Goal: Use online tool/utility: Use online tool/utility

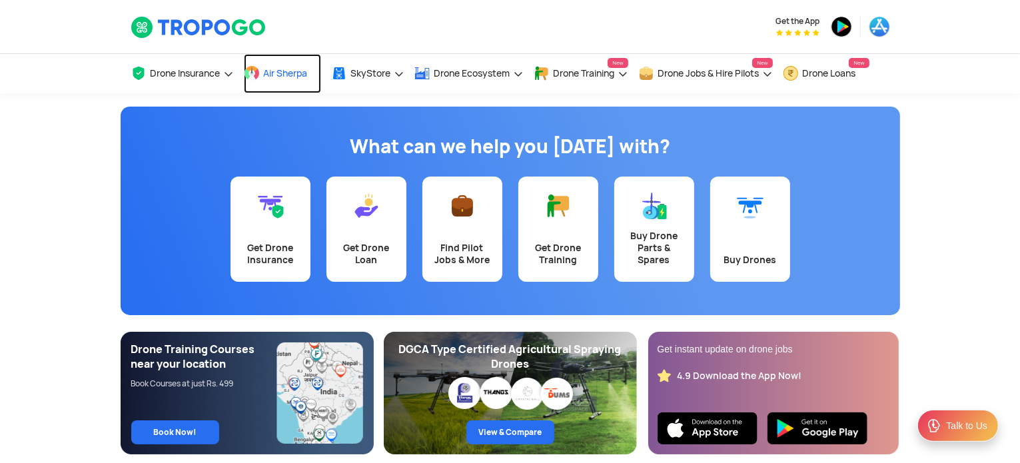
click at [266, 69] on span "Air Sherpa" at bounding box center [286, 73] width 44 height 11
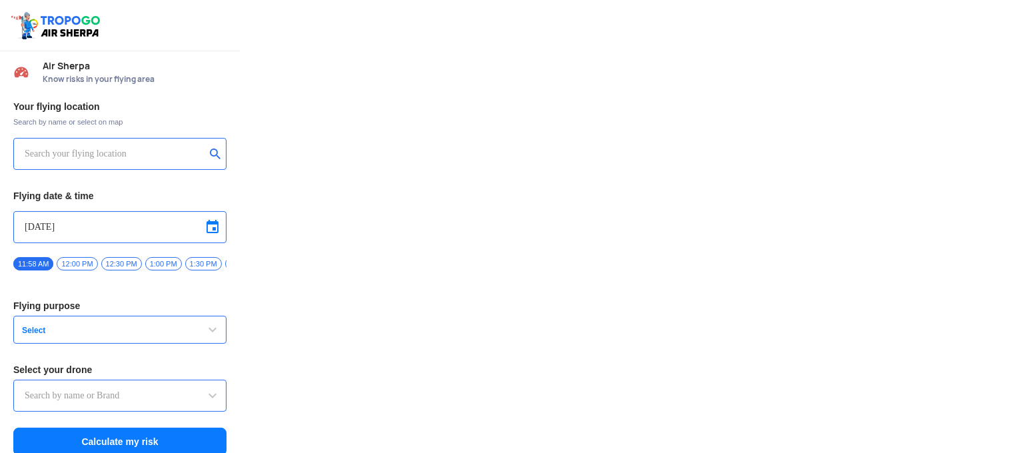
type input "Throttle Dopo"
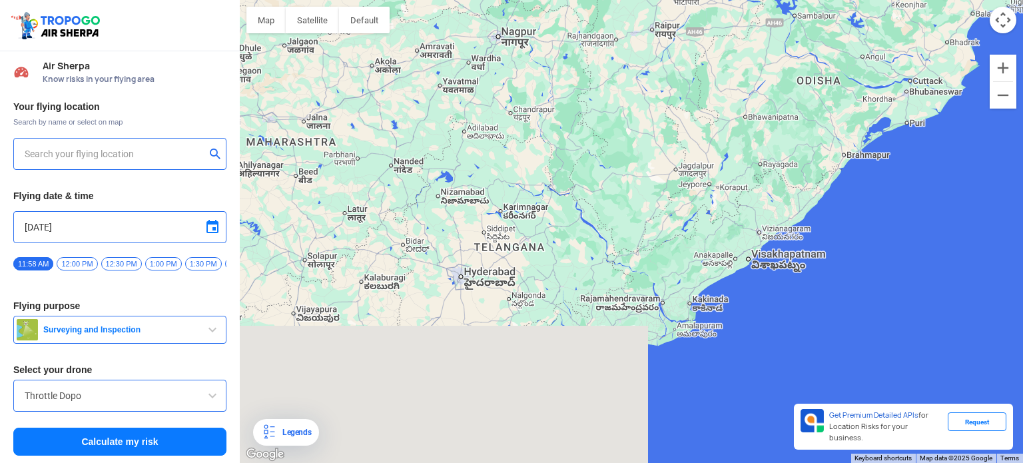
drag, startPoint x: 505, startPoint y: 346, endPoint x: 551, endPoint y: 151, distance: 200.5
click at [550, 151] on div at bounding box center [631, 231] width 783 height 463
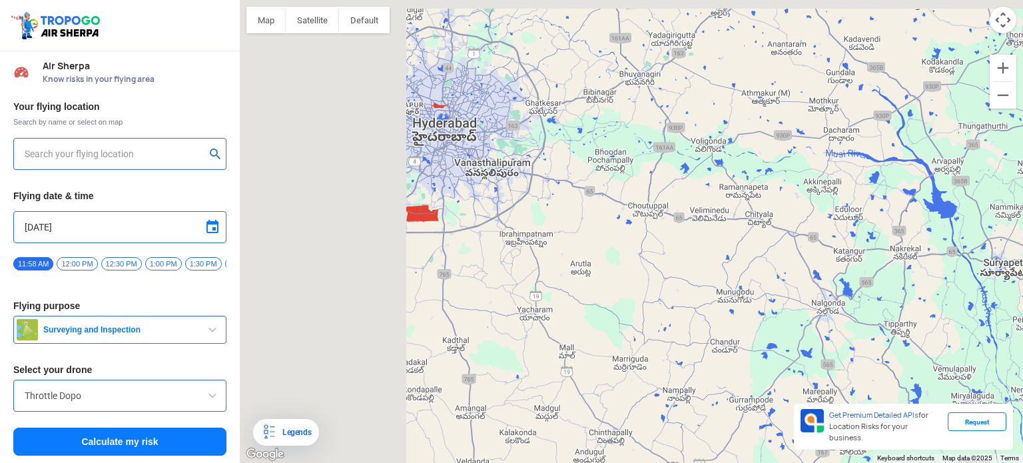
drag, startPoint x: 389, startPoint y: 253, endPoint x: 763, endPoint y: 370, distance: 391.7
click at [763, 370] on div at bounding box center [631, 231] width 783 height 463
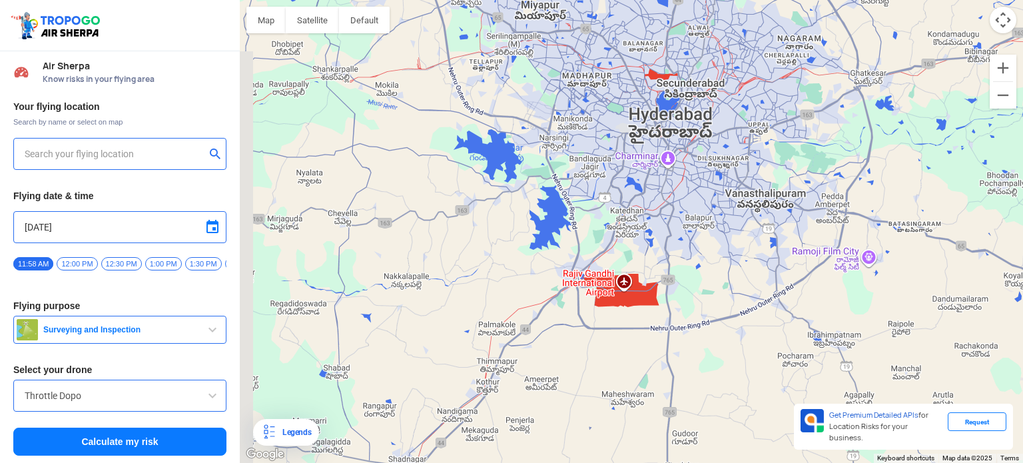
drag, startPoint x: 455, startPoint y: 248, endPoint x: 709, endPoint y: 365, distance: 279.6
click at [709, 365] on div at bounding box center [631, 231] width 783 height 463
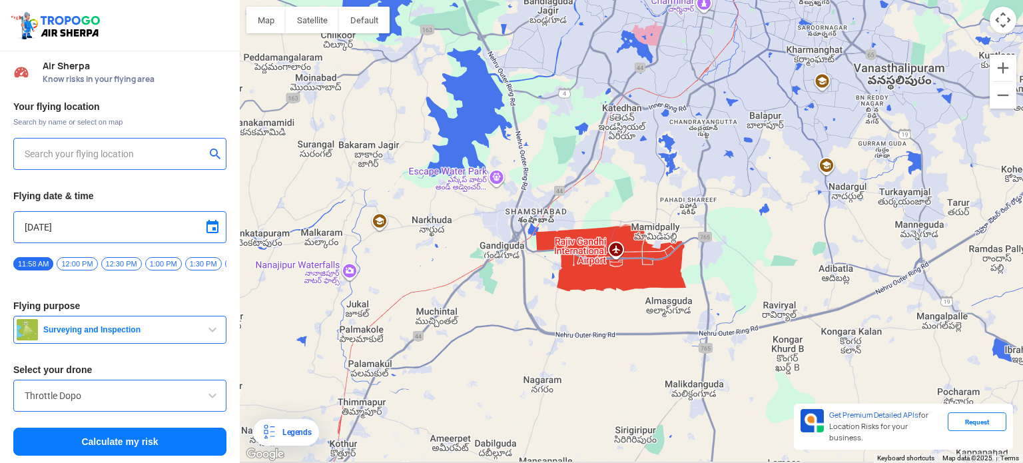
drag, startPoint x: 650, startPoint y: 372, endPoint x: 637, endPoint y: 290, distance: 83.0
click at [637, 290] on div at bounding box center [631, 231] width 783 height 463
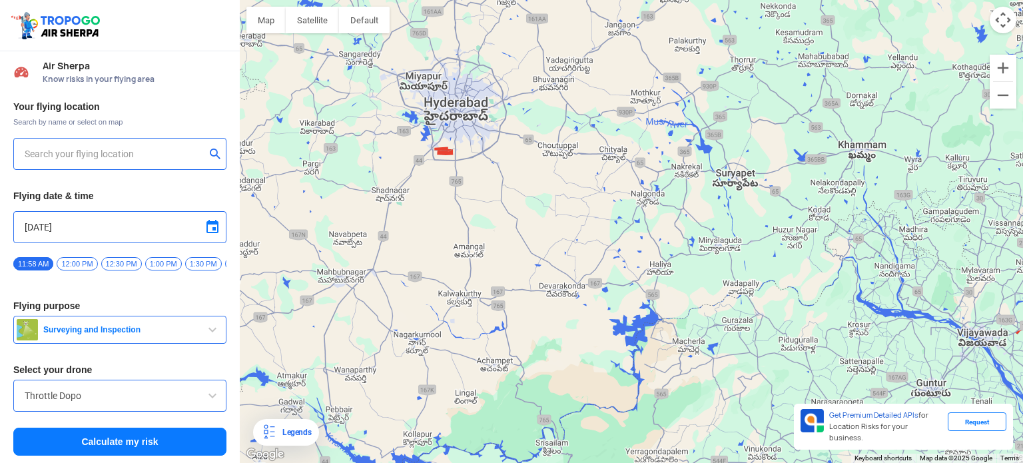
drag, startPoint x: 674, startPoint y: 383, endPoint x: 476, endPoint y: 252, distance: 238.0
click at [482, 247] on div at bounding box center [631, 231] width 783 height 463
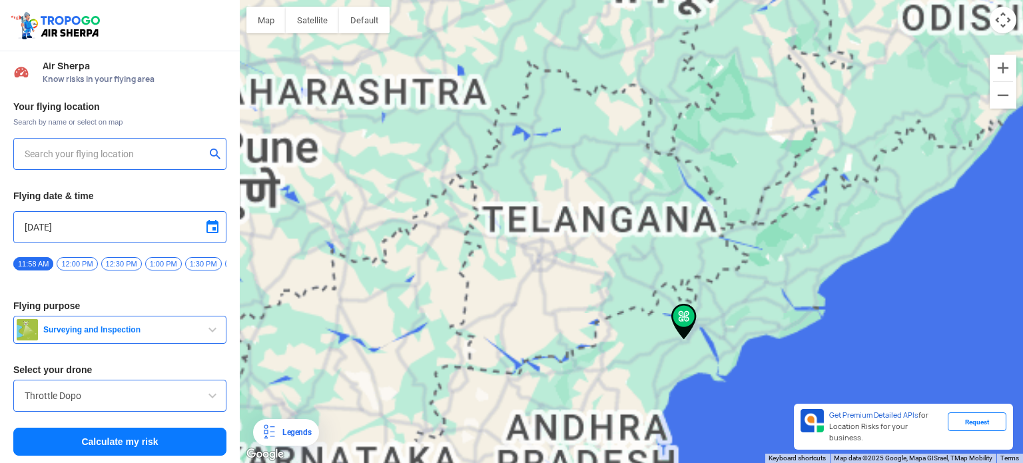
type input "[STREET_ADDRESS]"
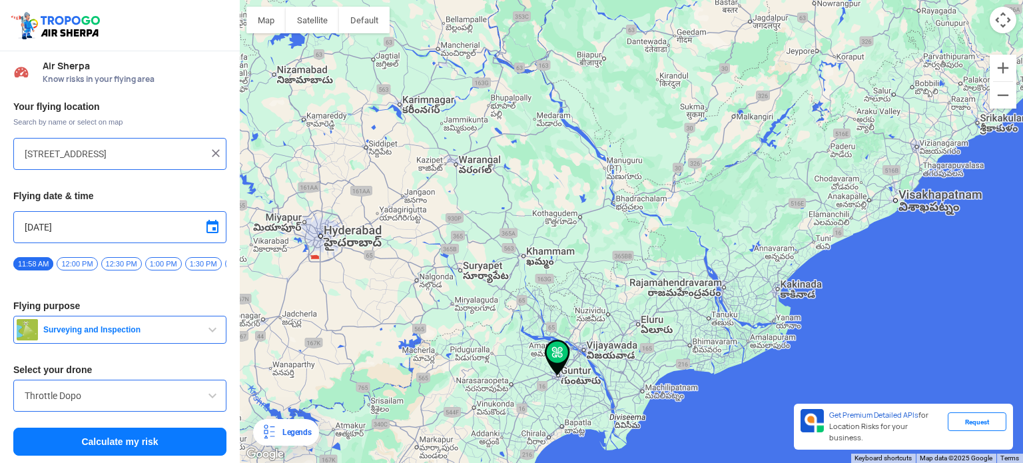
click at [133, 447] on button "Calculate my risk" at bounding box center [119, 442] width 213 height 28
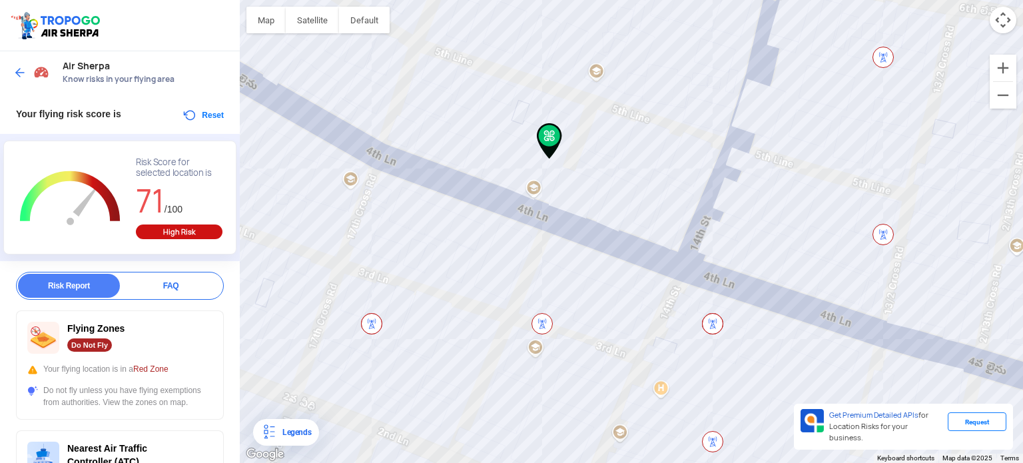
drag, startPoint x: 725, startPoint y: 186, endPoint x: 369, endPoint y: 263, distance: 364.1
click at [369, 263] on div at bounding box center [631, 231] width 783 height 463
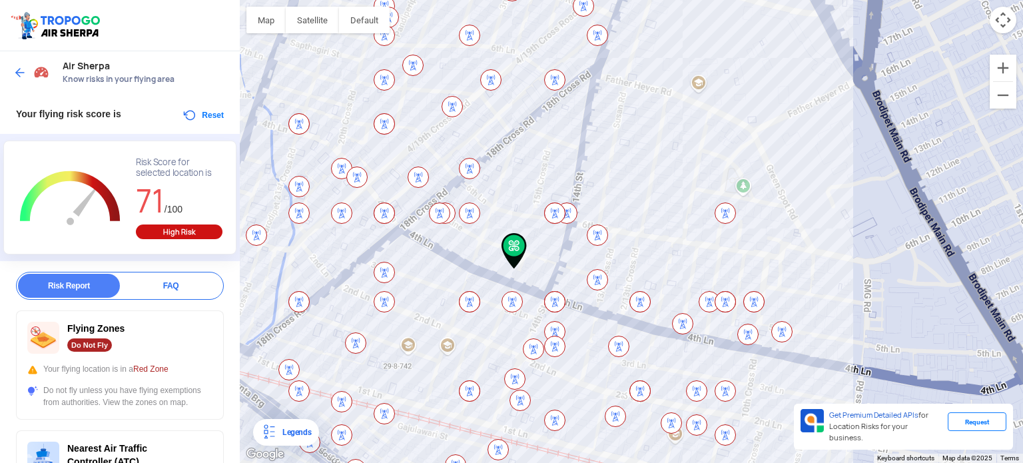
drag, startPoint x: 568, startPoint y: 185, endPoint x: 514, endPoint y: 272, distance: 102.8
click at [514, 272] on div at bounding box center [631, 231] width 783 height 463
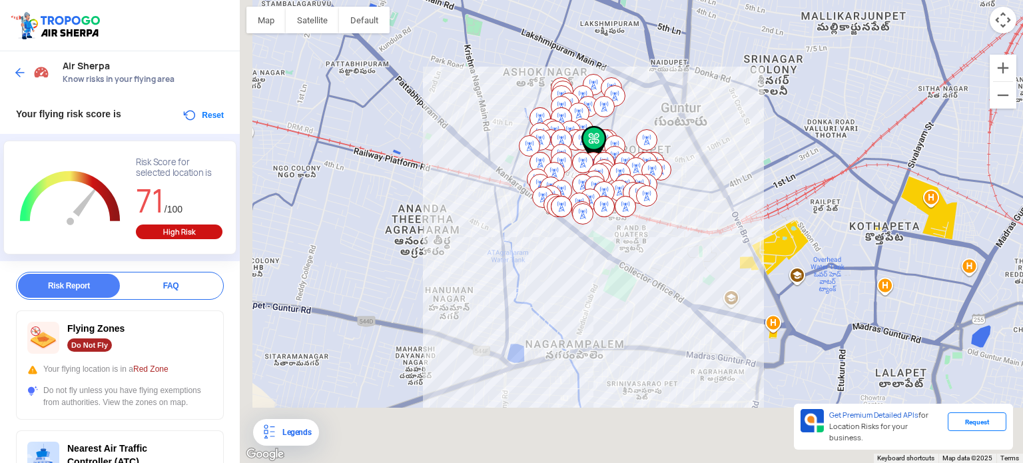
drag, startPoint x: 333, startPoint y: 316, endPoint x: 480, endPoint y: 217, distance: 177.0
click at [480, 217] on div at bounding box center [631, 231] width 783 height 463
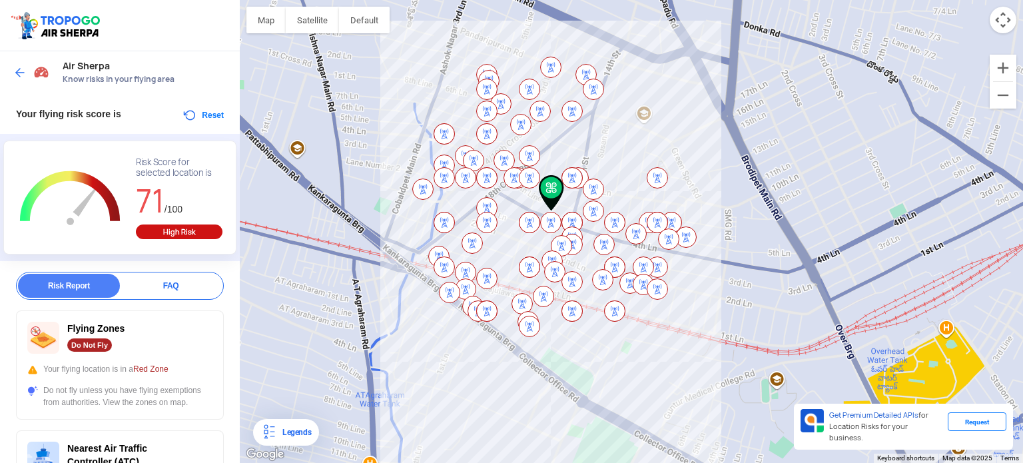
drag, startPoint x: 582, startPoint y: 149, endPoint x: 533, endPoint y: 256, distance: 117.8
click at [533, 256] on div at bounding box center [631, 231] width 783 height 463
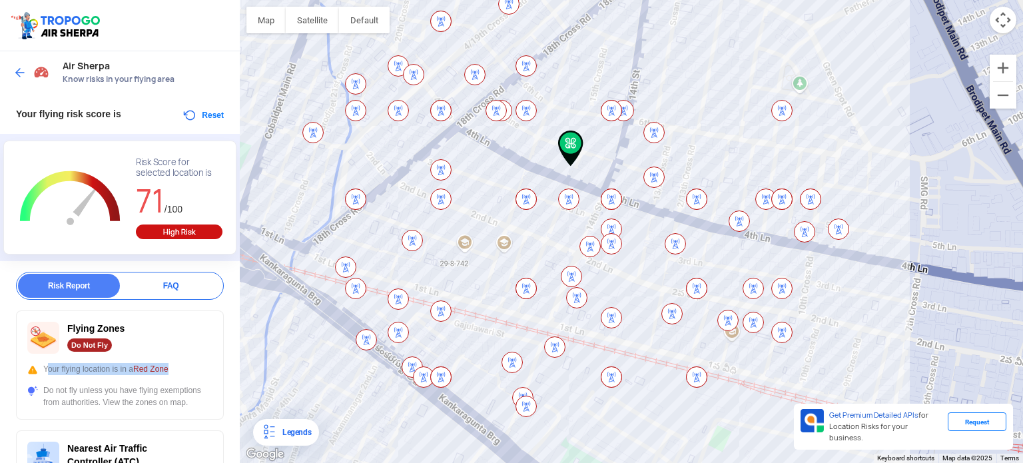
drag, startPoint x: 43, startPoint y: 366, endPoint x: 175, endPoint y: 364, distance: 131.9
click at [175, 364] on div "Your flying location is in a Red Zone" at bounding box center [119, 369] width 185 height 12
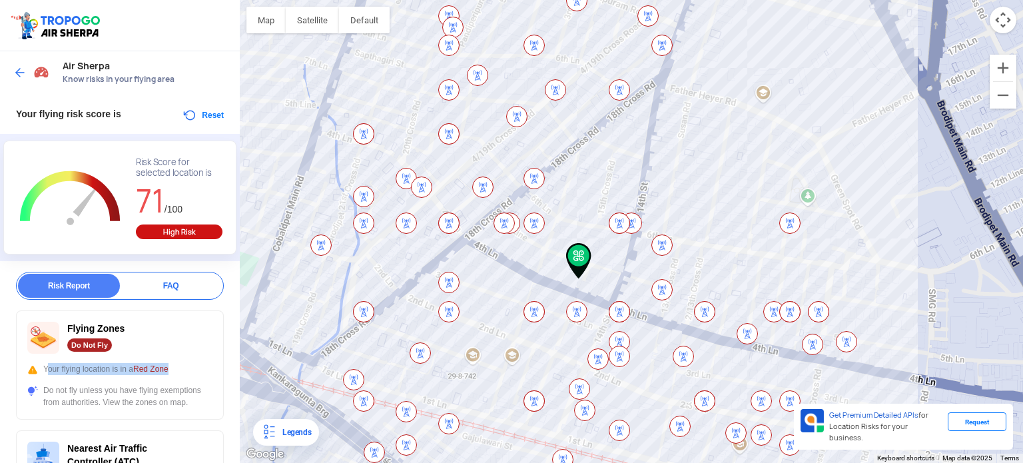
drag, startPoint x: 604, startPoint y: 165, endPoint x: 574, endPoint y: 272, distance: 111.4
click at [574, 272] on img at bounding box center [578, 261] width 25 height 36
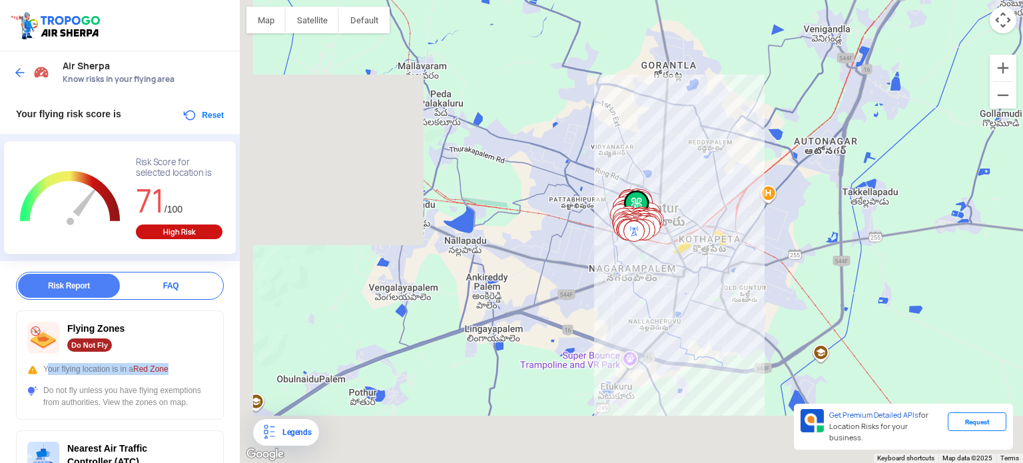
drag, startPoint x: 276, startPoint y: 364, endPoint x: 523, endPoint y: 276, distance: 261.7
click at [523, 276] on div at bounding box center [631, 231] width 783 height 463
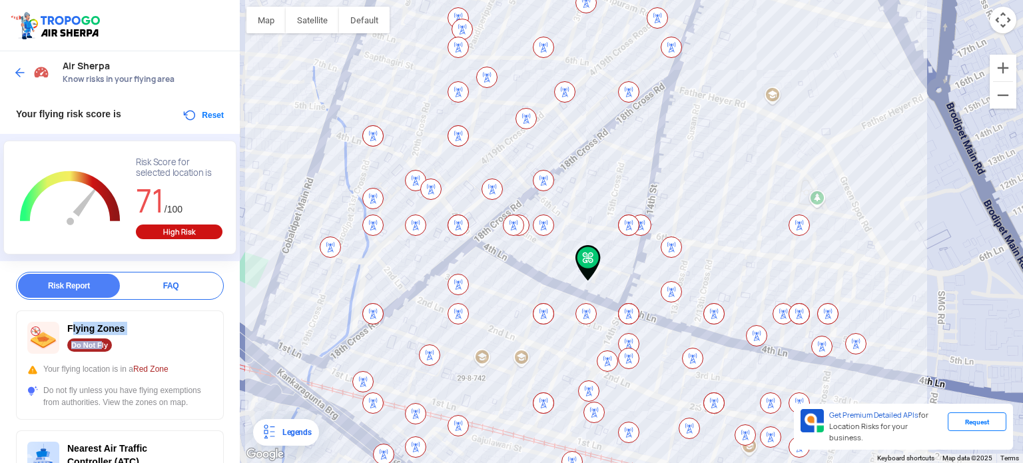
drag, startPoint x: 70, startPoint y: 330, endPoint x: 100, endPoint y: 348, distance: 35.0
click at [100, 348] on div "Flying Zones Do Not Fly" at bounding box center [119, 338] width 185 height 32
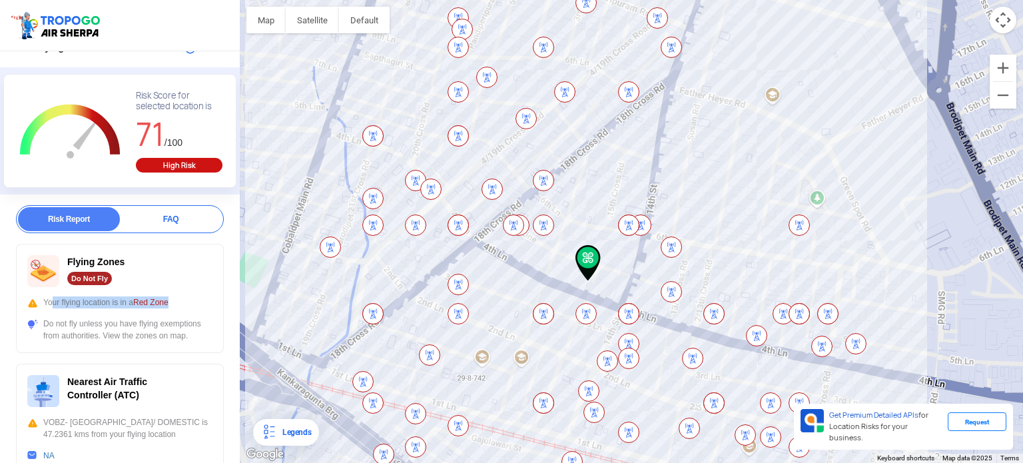
drag, startPoint x: 47, startPoint y: 303, endPoint x: 173, endPoint y: 300, distance: 125.9
click at [173, 301] on div "Your flying location is in a Red Zone" at bounding box center [119, 302] width 185 height 12
click at [157, 338] on div "Do not fly unless you have flying exemptions from authorities. View the zones o…" at bounding box center [119, 330] width 185 height 24
drag, startPoint x: 39, startPoint y: 325, endPoint x: 173, endPoint y: 325, distance: 134.6
click at [173, 325] on div "Do not fly unless you have flying exemptions from authorities. View the zones o…" at bounding box center [119, 330] width 185 height 24
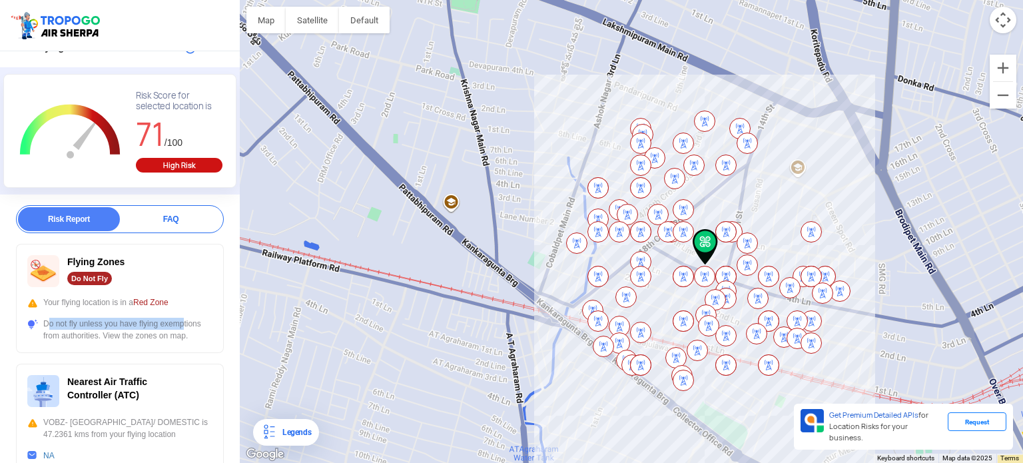
scroll to position [0, 0]
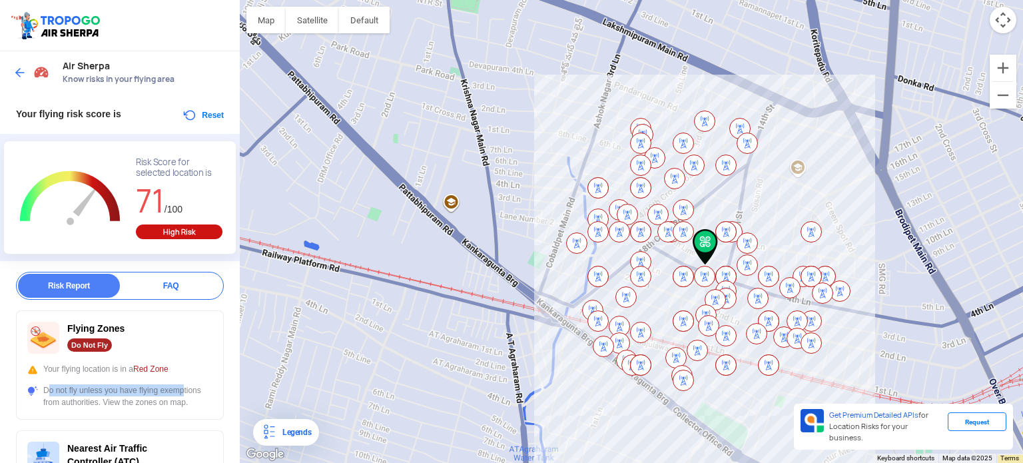
click at [20, 77] on img at bounding box center [19, 72] width 13 height 13
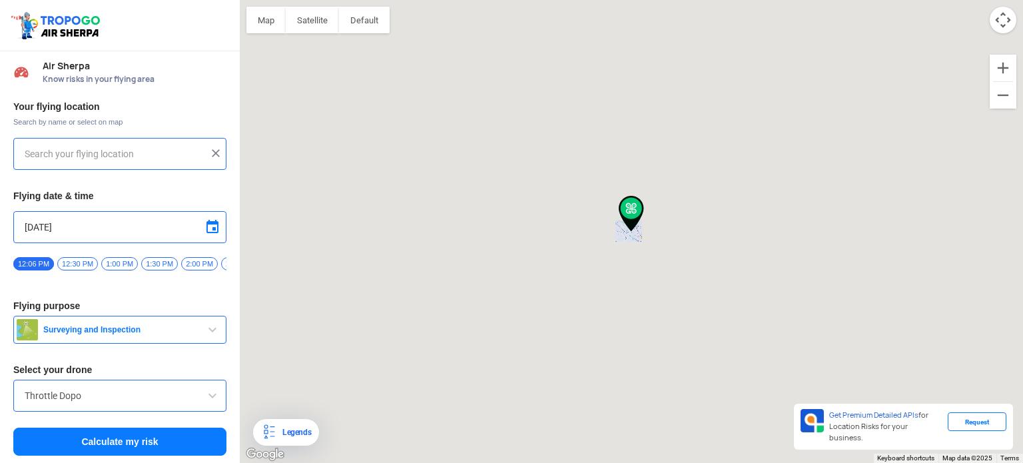
type input "[STREET_ADDRESS]"
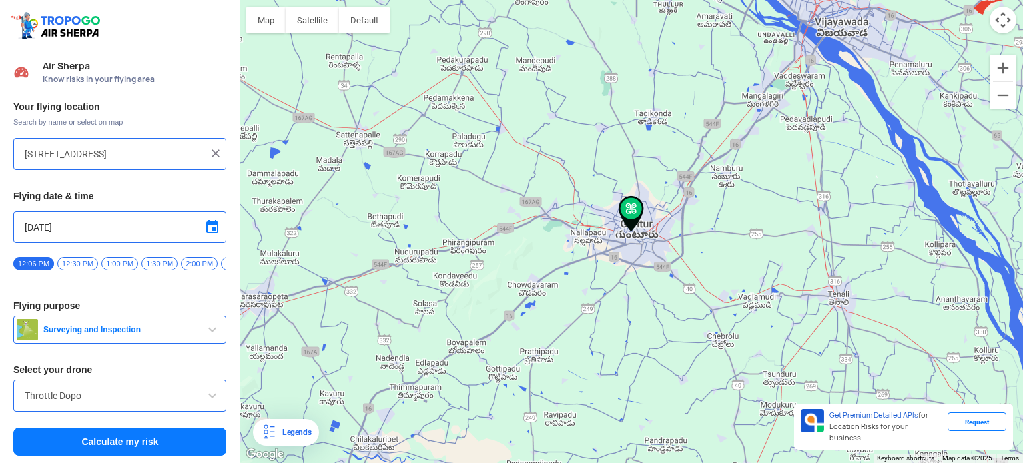
click at [69, 155] on input "[STREET_ADDRESS]" at bounding box center [115, 154] width 181 height 16
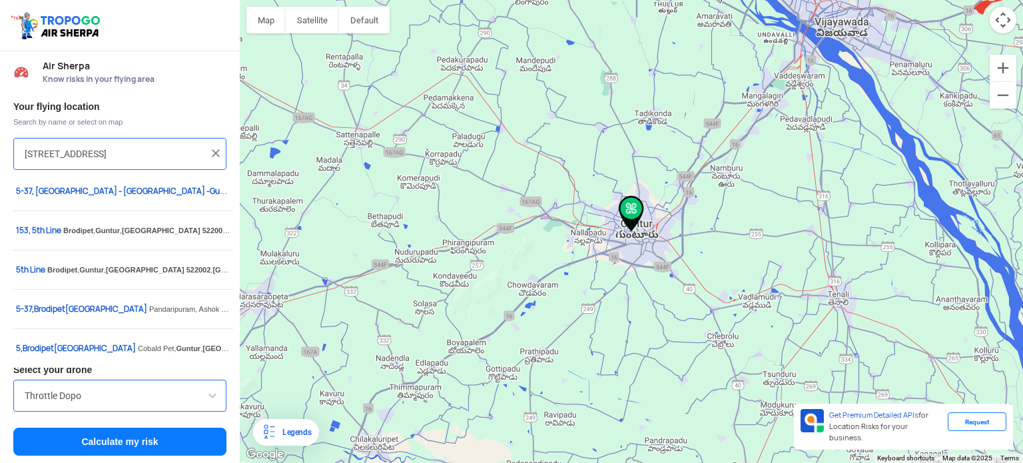
click at [213, 156] on img at bounding box center [215, 153] width 13 height 13
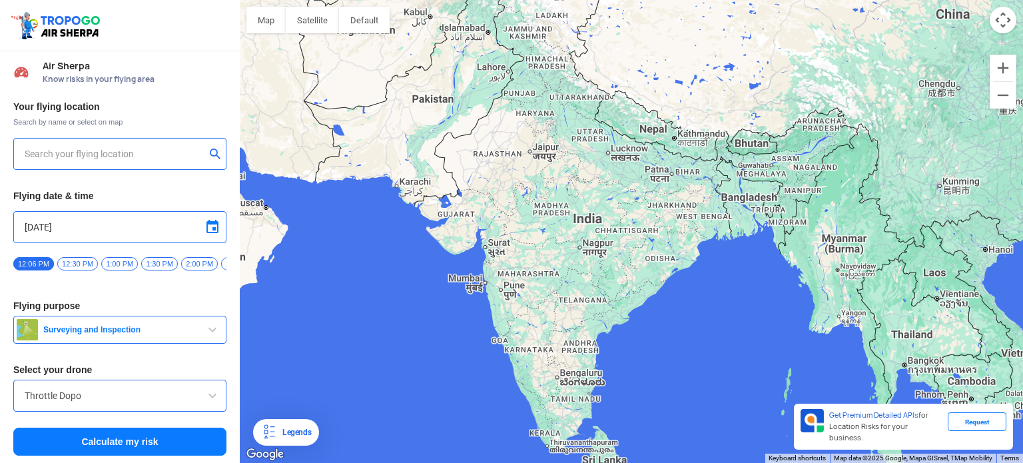
click at [114, 154] on input "text" at bounding box center [115, 154] width 181 height 16
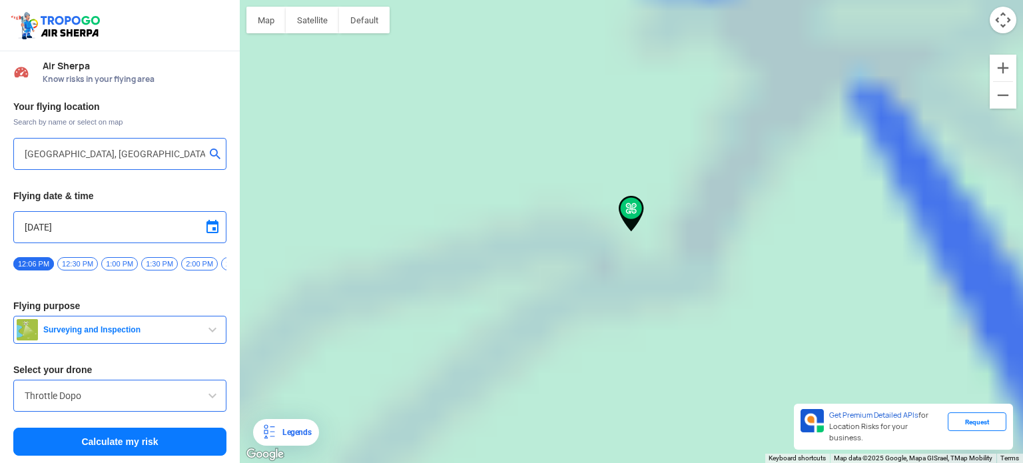
type input "[PERSON_NAME] Ist Ln, [GEOGRAPHIC_DATA], [GEOGRAPHIC_DATA], [GEOGRAPHIC_DATA] 5…"
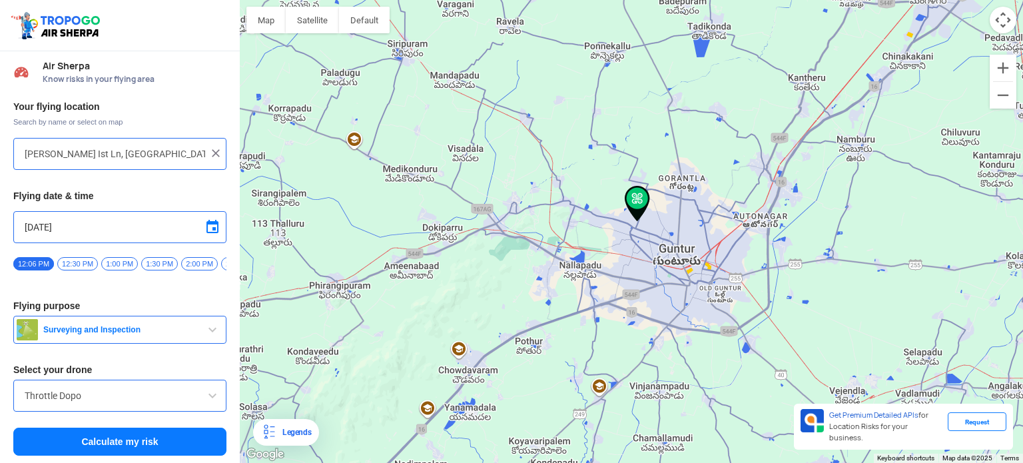
click at [163, 446] on button "Calculate my risk" at bounding box center [119, 442] width 213 height 28
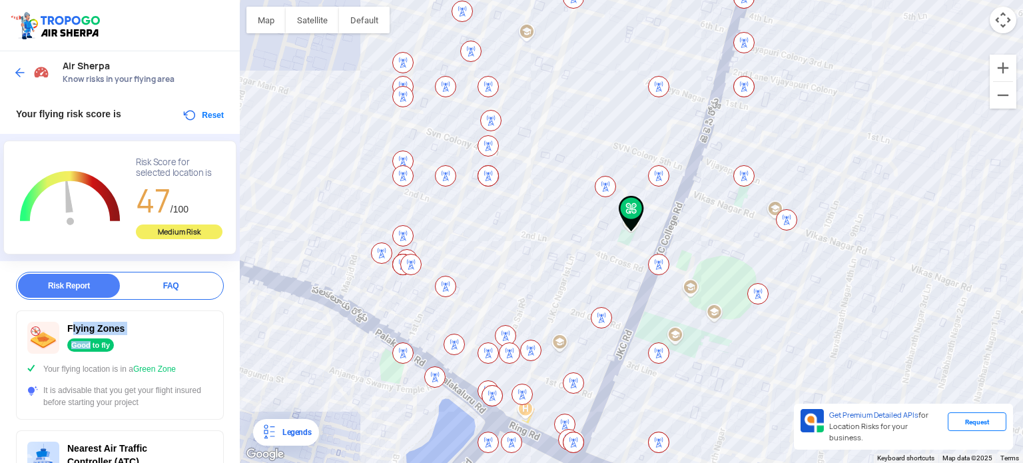
drag, startPoint x: 70, startPoint y: 327, endPoint x: 88, endPoint y: 346, distance: 25.9
click at [88, 346] on div "Flying Zones Good to fly" at bounding box center [119, 338] width 185 height 32
drag, startPoint x: 71, startPoint y: 339, endPoint x: 77, endPoint y: 348, distance: 11.5
click at [71, 340] on div "Good to fly" at bounding box center [90, 344] width 47 height 13
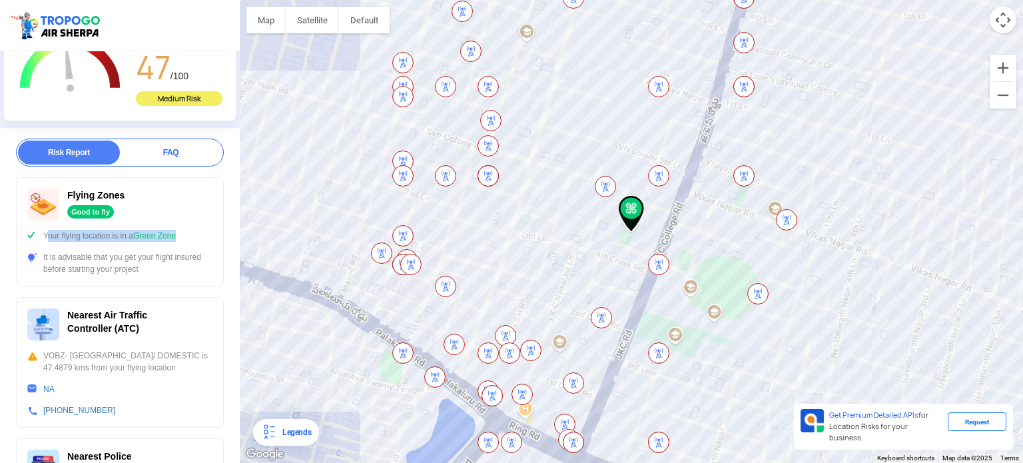
drag, startPoint x: 35, startPoint y: 233, endPoint x: 176, endPoint y: 239, distance: 140.7
click at [176, 239] on div "Your flying location is in a Green Zone" at bounding box center [119, 236] width 185 height 12
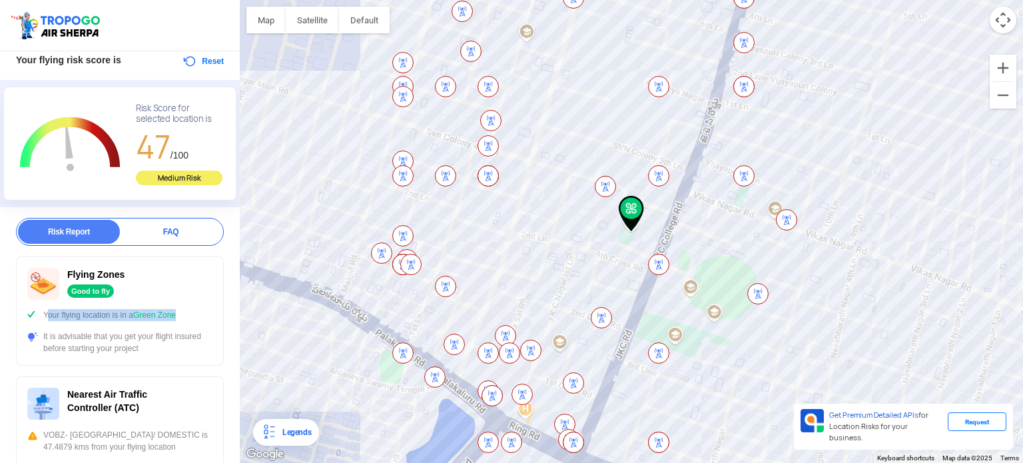
scroll to position [0, 0]
